Goal: Transaction & Acquisition: Obtain resource

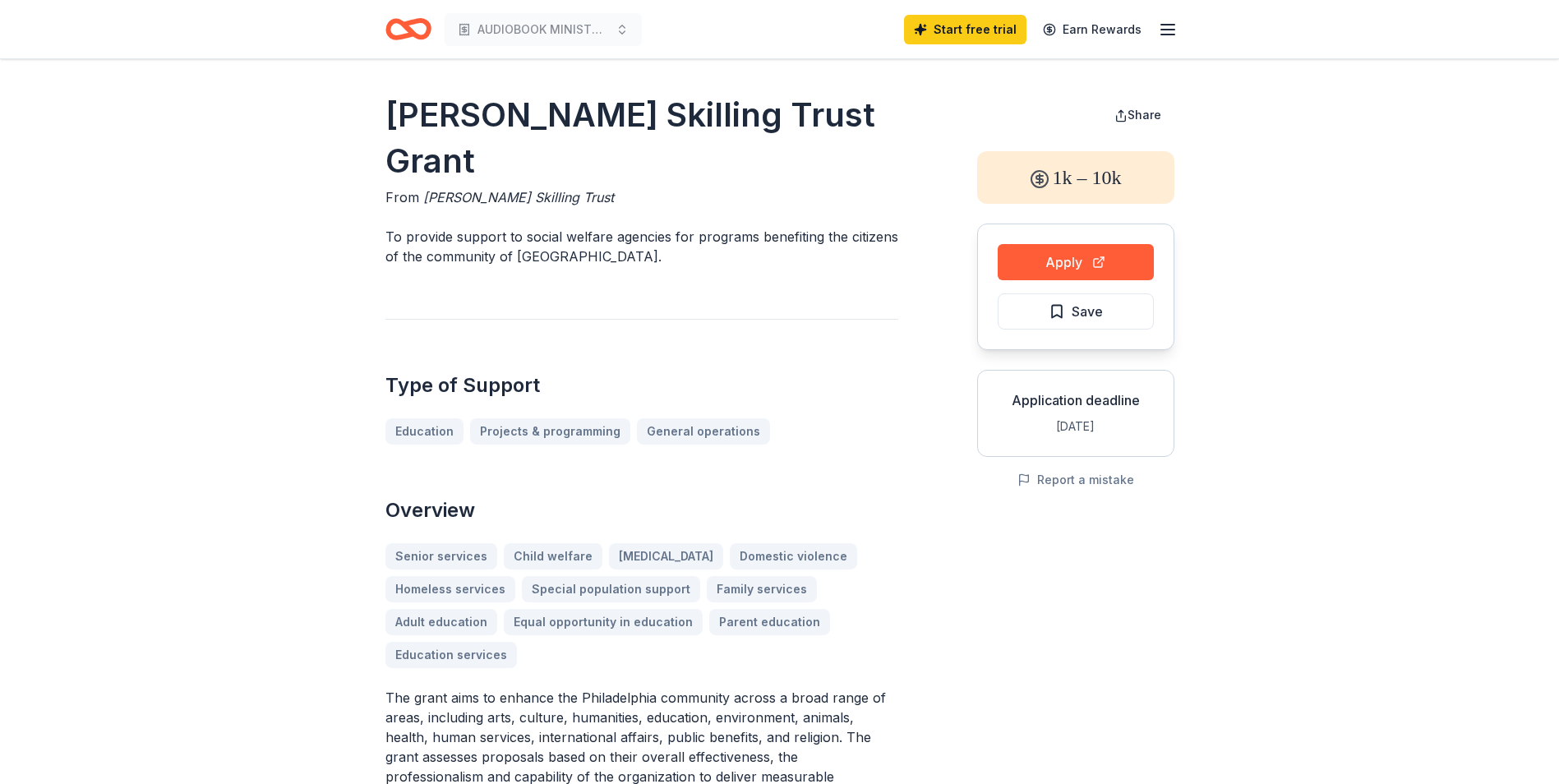
click at [1168, 23] on icon "button" at bounding box center [1167, 29] width 19 height 19
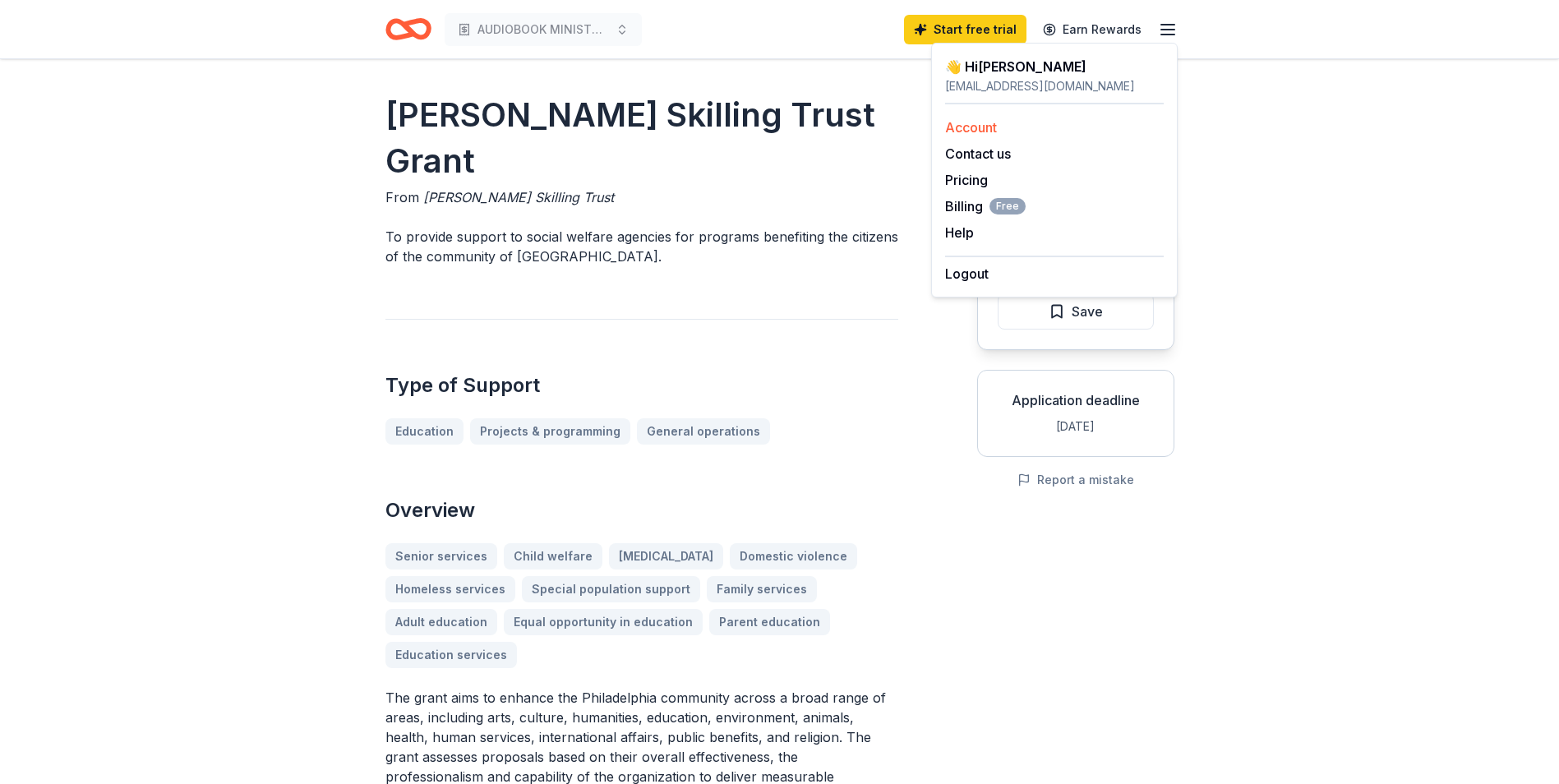
click at [968, 129] on link "Account" at bounding box center [970, 127] width 52 height 16
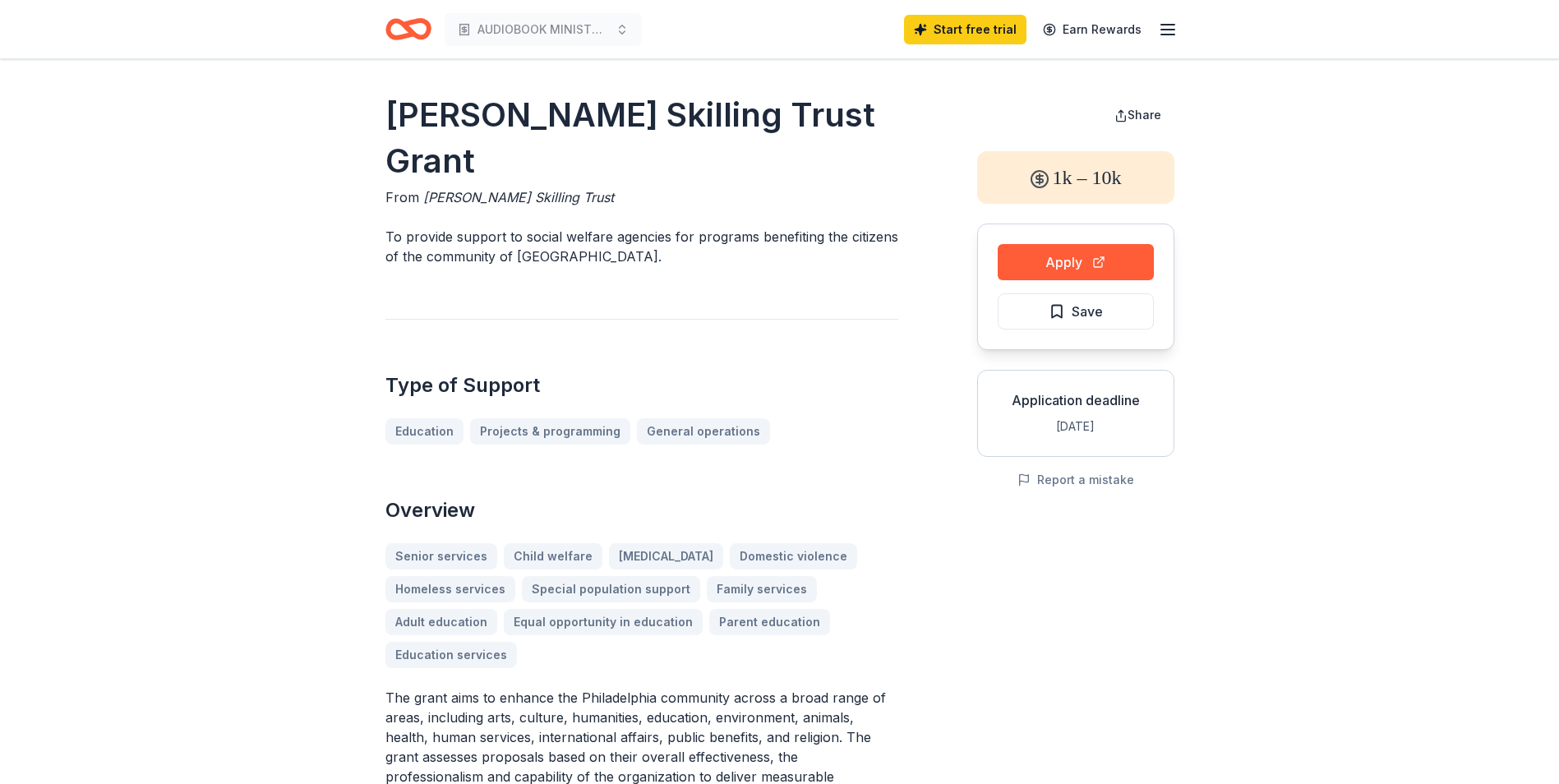
click at [404, 25] on icon "Home" at bounding box center [415, 28] width 25 height 16
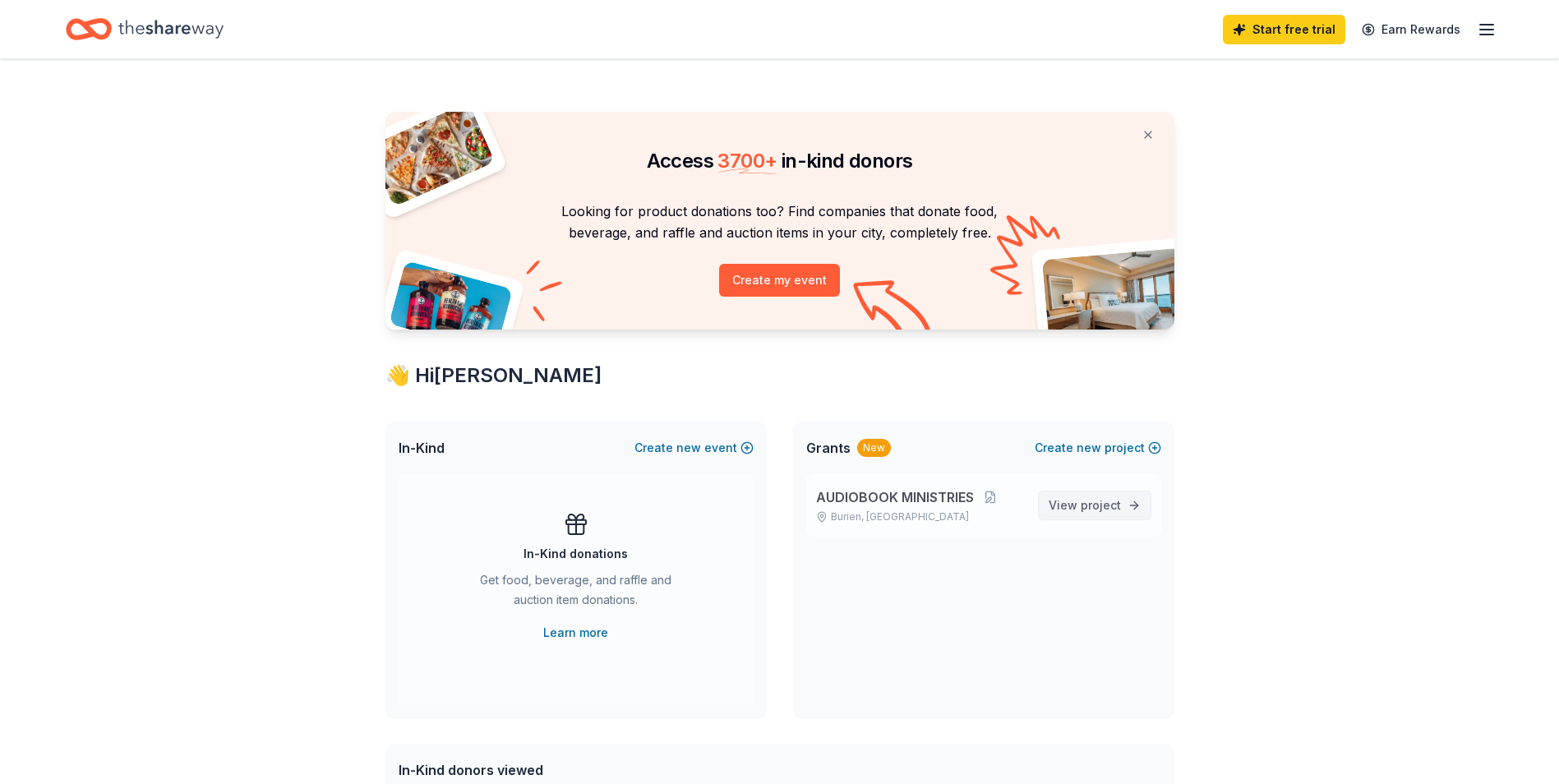
click at [1093, 509] on span "project" at bounding box center [1101, 504] width 41 height 14
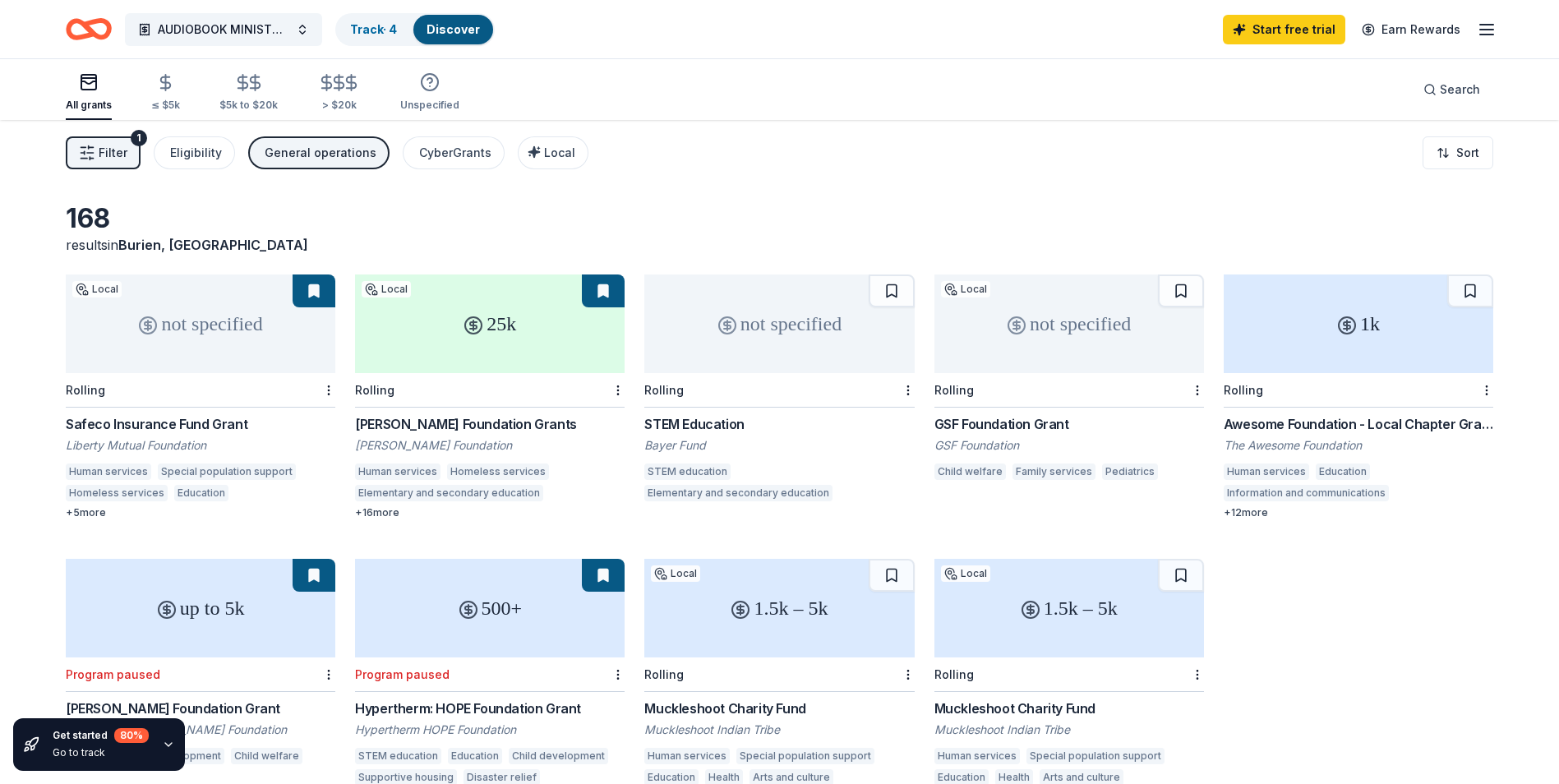
click at [177, 346] on div "not specified" at bounding box center [200, 324] width 270 height 99
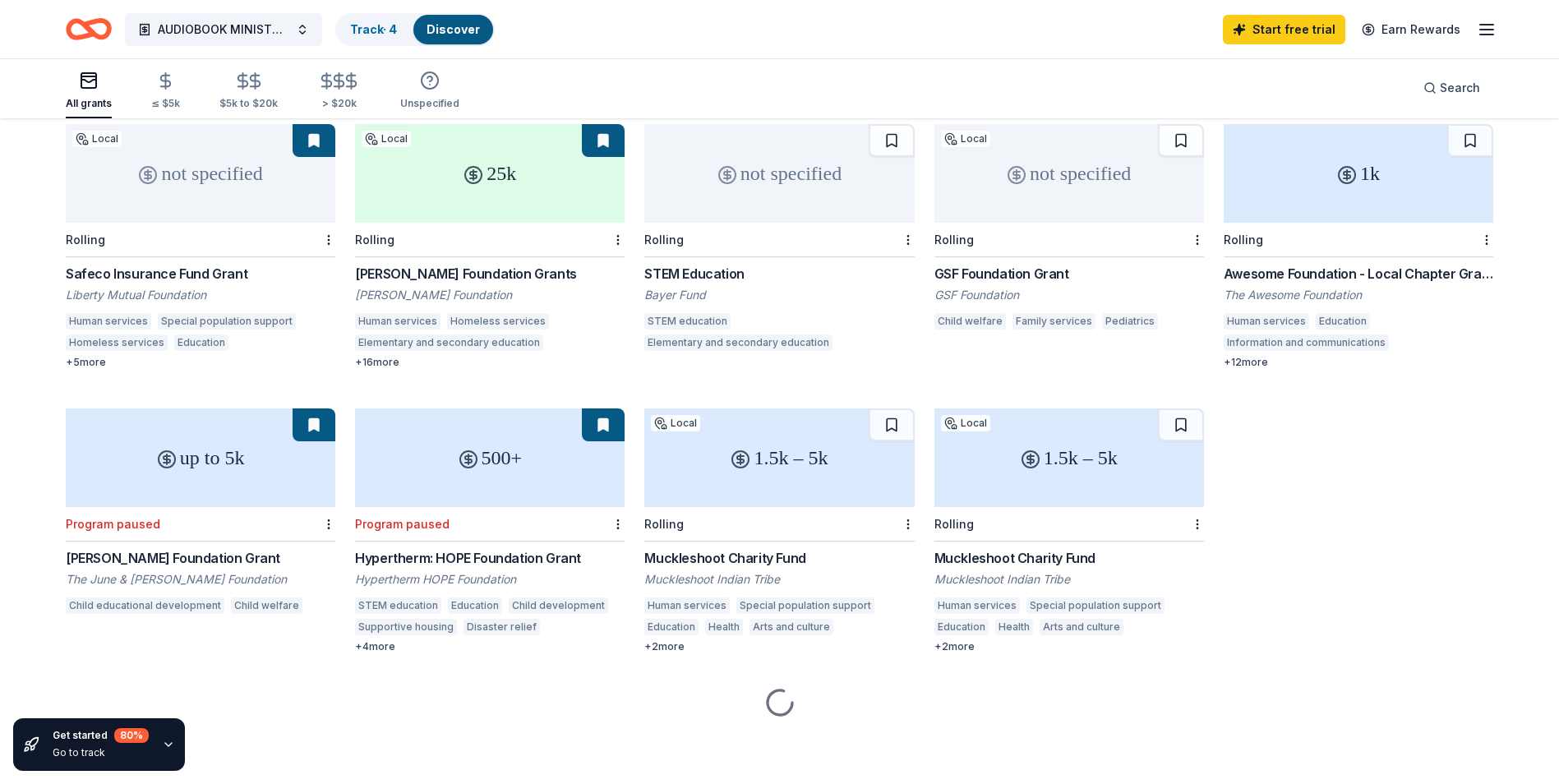
scroll to position [151, 0]
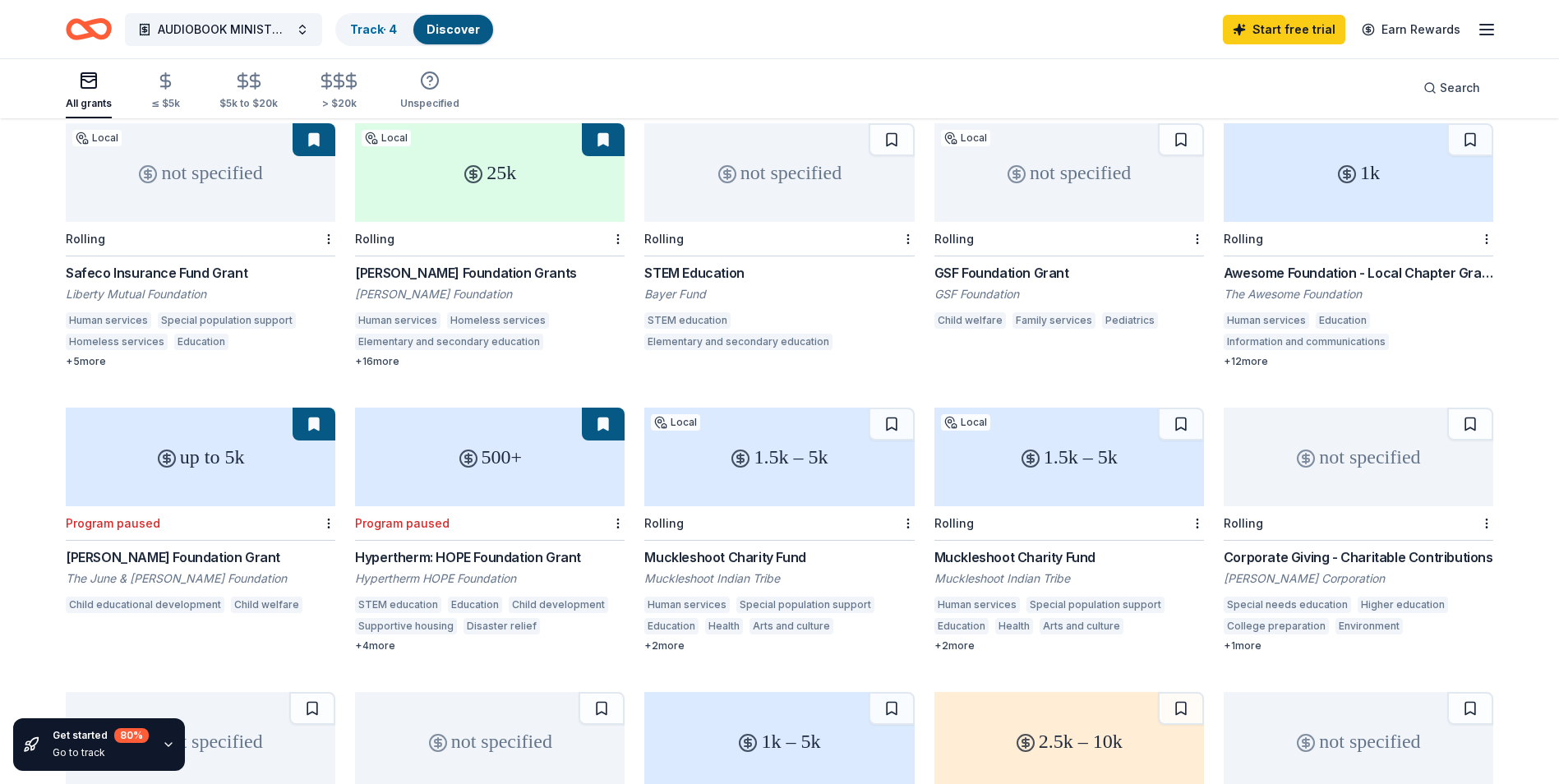
click at [804, 466] on div "1.5k – 5k" at bounding box center [778, 456] width 270 height 99
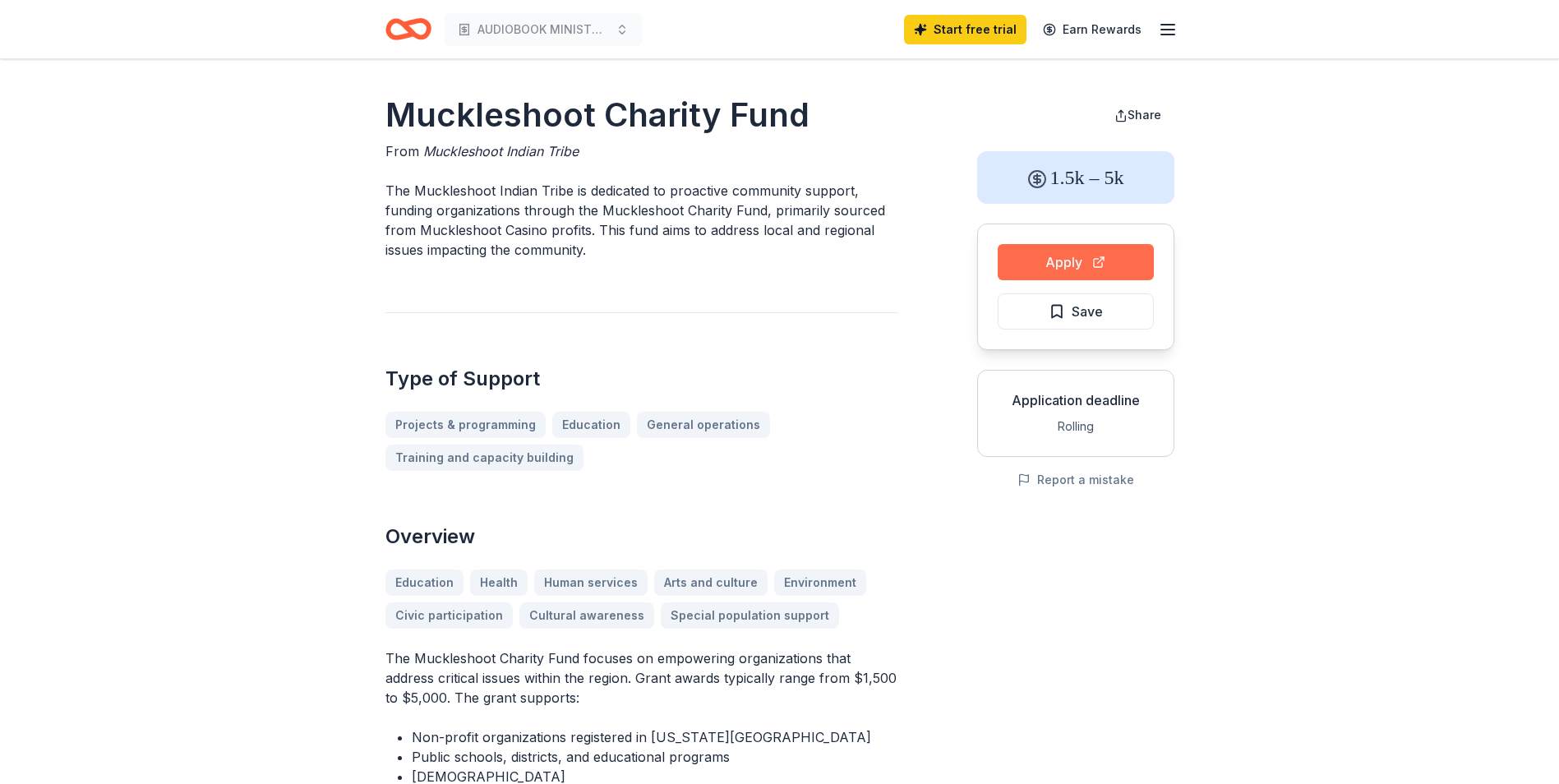
click at [1066, 256] on button "Apply" at bounding box center [1075, 262] width 156 height 36
drag, startPoint x: 827, startPoint y: 107, endPoint x: 422, endPoint y: 116, distance: 405.1
click at [410, 118] on h1 "Muckleshoot Charity Fund" at bounding box center [641, 115] width 513 height 46
click at [689, 102] on h1 "Muckleshoot Charity Fund" at bounding box center [641, 115] width 513 height 46
drag, startPoint x: 386, startPoint y: 110, endPoint x: 521, endPoint y: 121, distance: 135.4
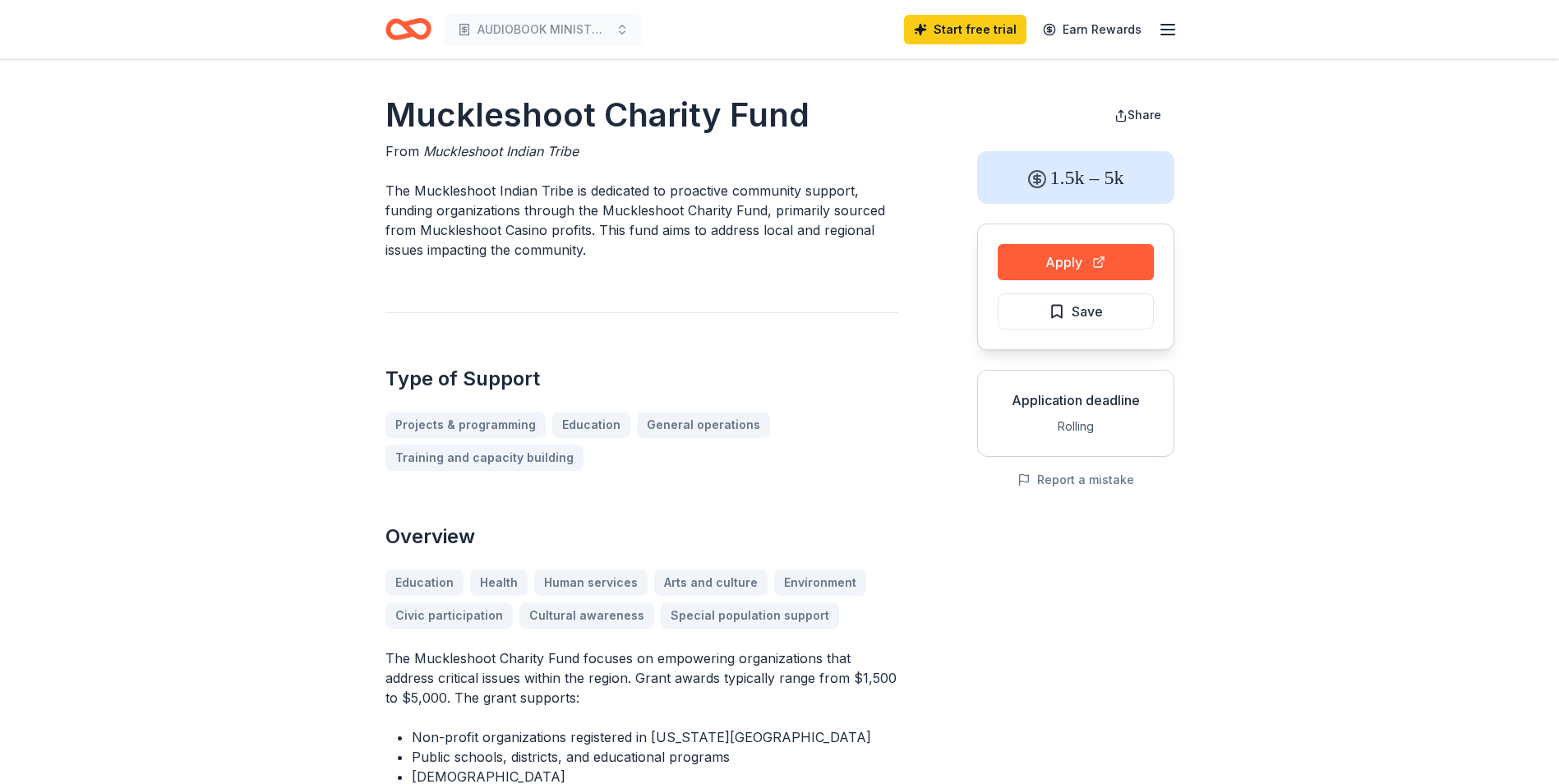
click at [521, 121] on h1 "Muckleshoot Charity Fund" at bounding box center [641, 115] width 513 height 46
